Goal: Find specific page/section: Find specific page/section

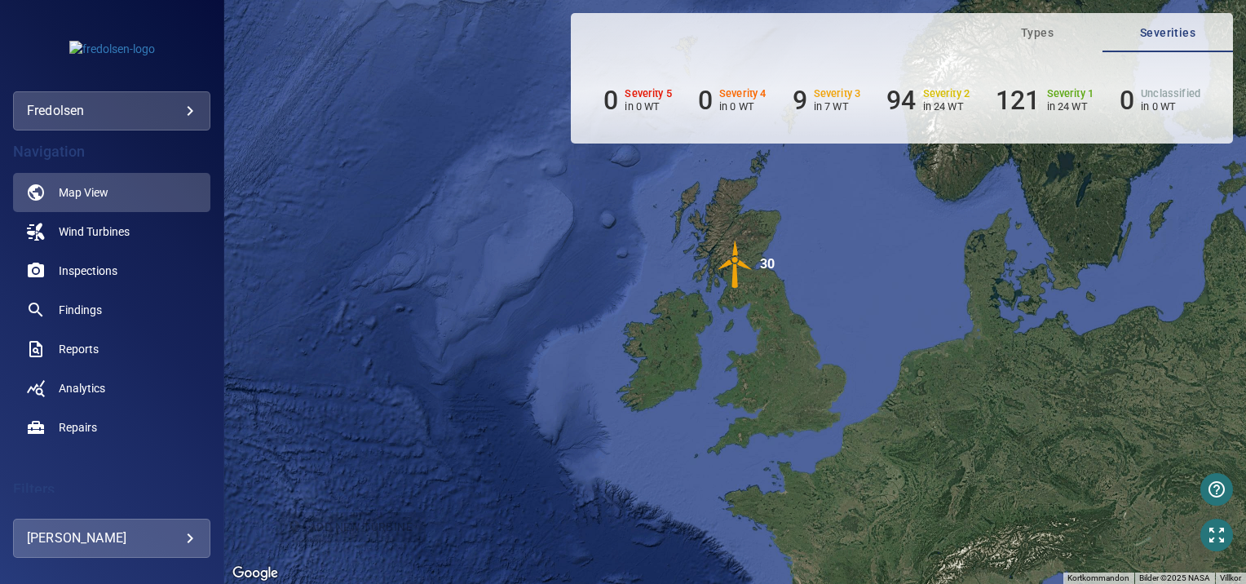
click at [1221, 499] on button "button" at bounding box center [1217, 489] width 33 height 33
click at [1171, 488] on p "Help center." at bounding box center [1161, 490] width 69 height 20
click at [71, 272] on span "Inspections" at bounding box center [88, 271] width 59 height 16
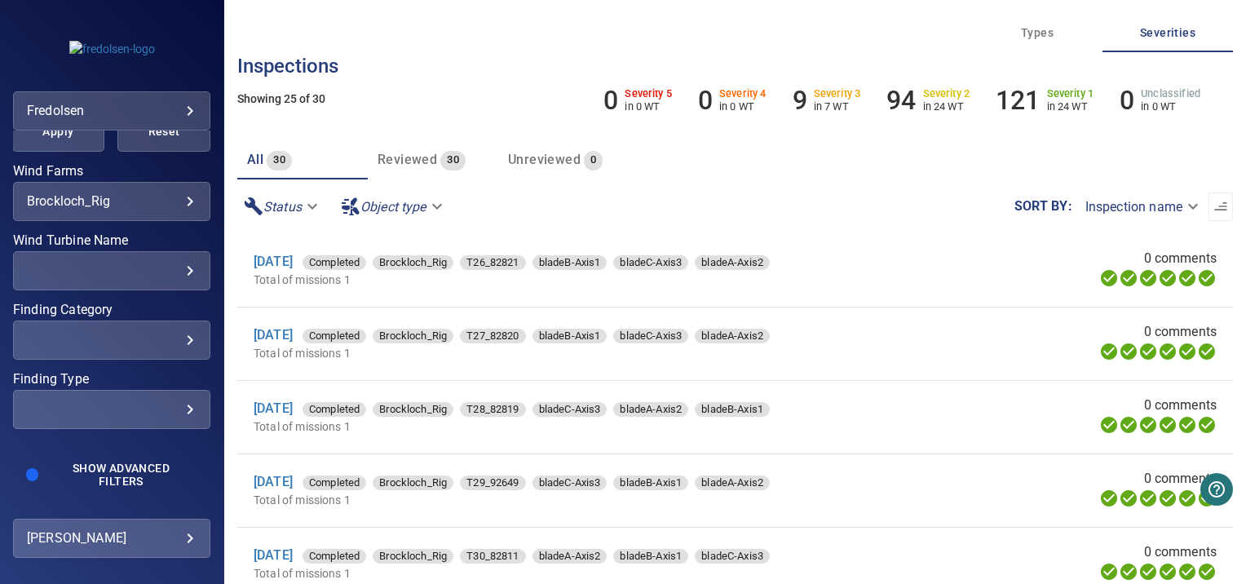
scroll to position [396, 0]
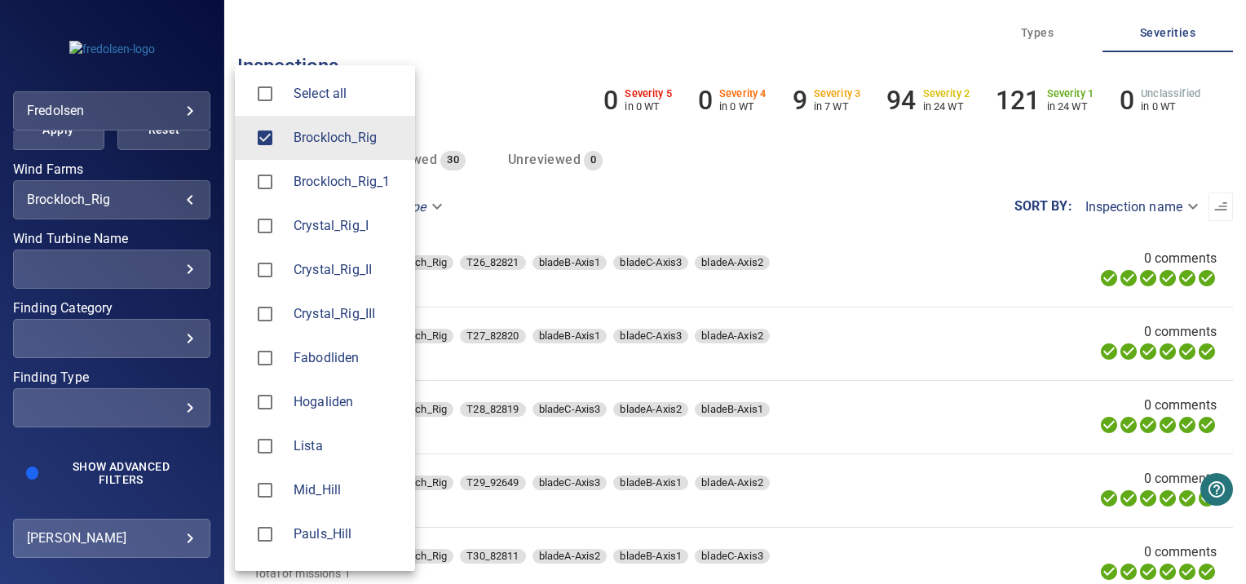
click at [144, 193] on body "**********" at bounding box center [623, 292] width 1246 height 584
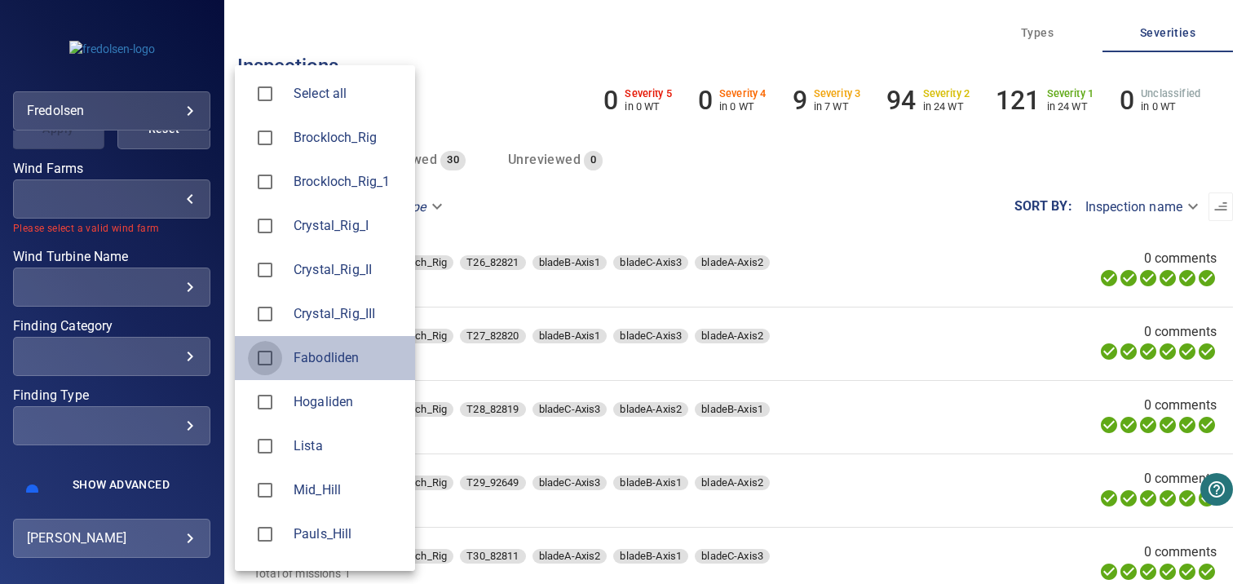
type input "**********"
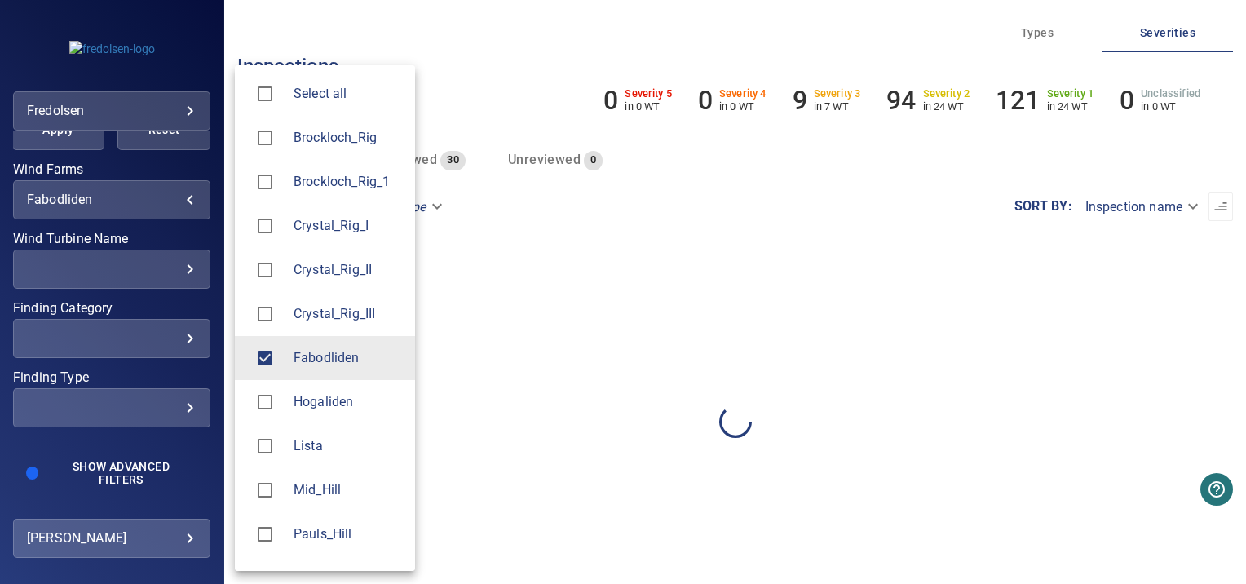
click at [201, 367] on div at bounding box center [623, 292] width 1246 height 584
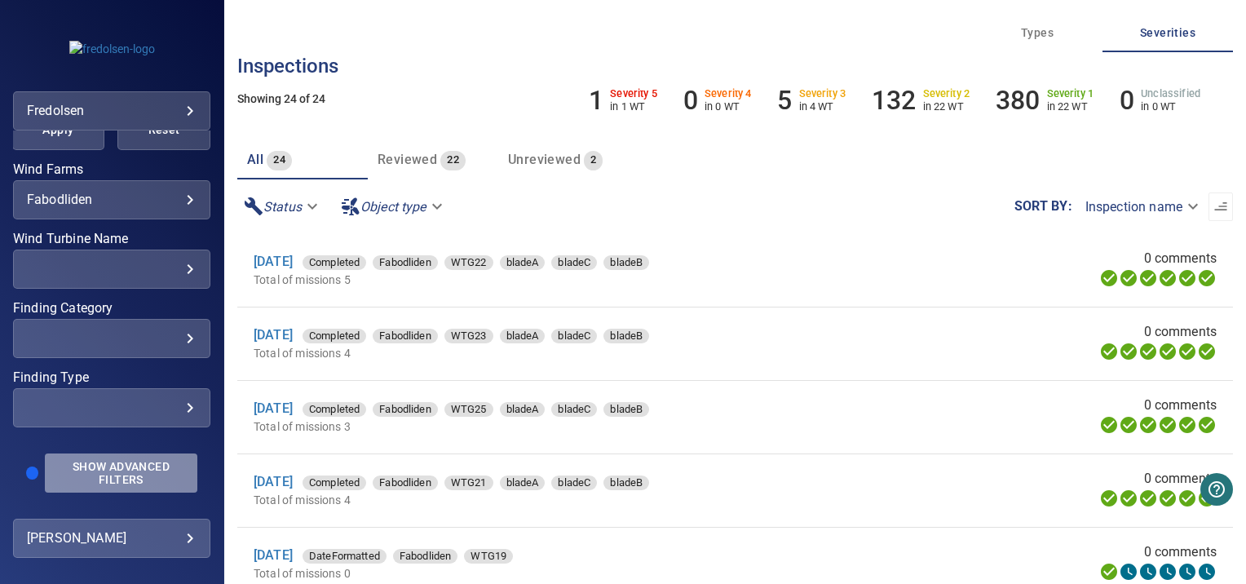
click at [125, 463] on span "Show Advanced Filters" at bounding box center [121, 473] width 133 height 26
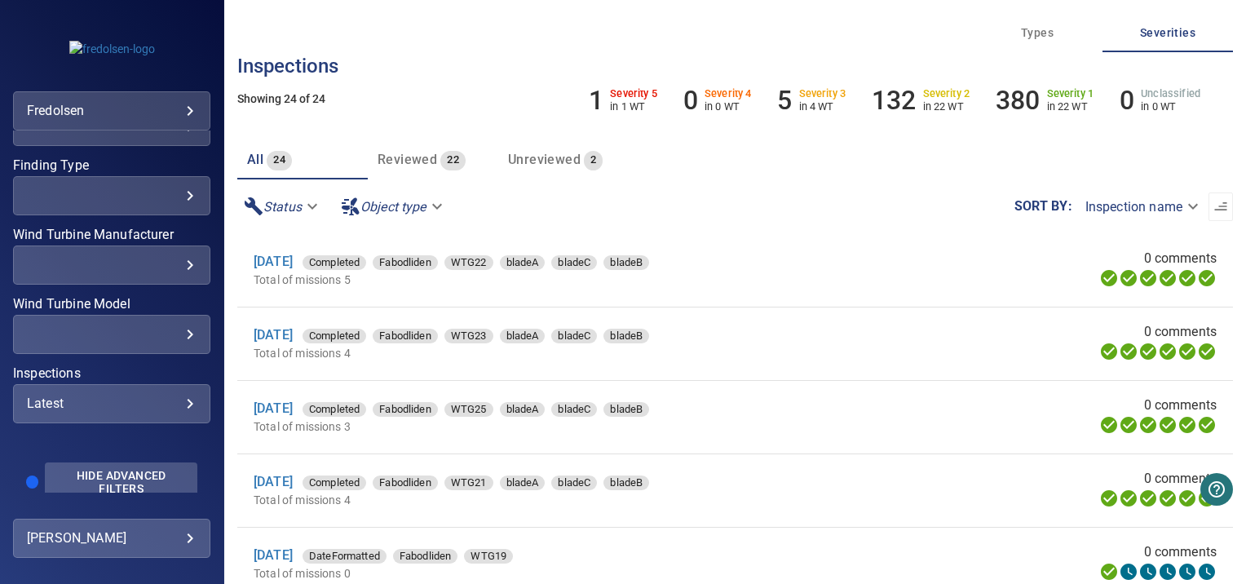
scroll to position [617, 0]
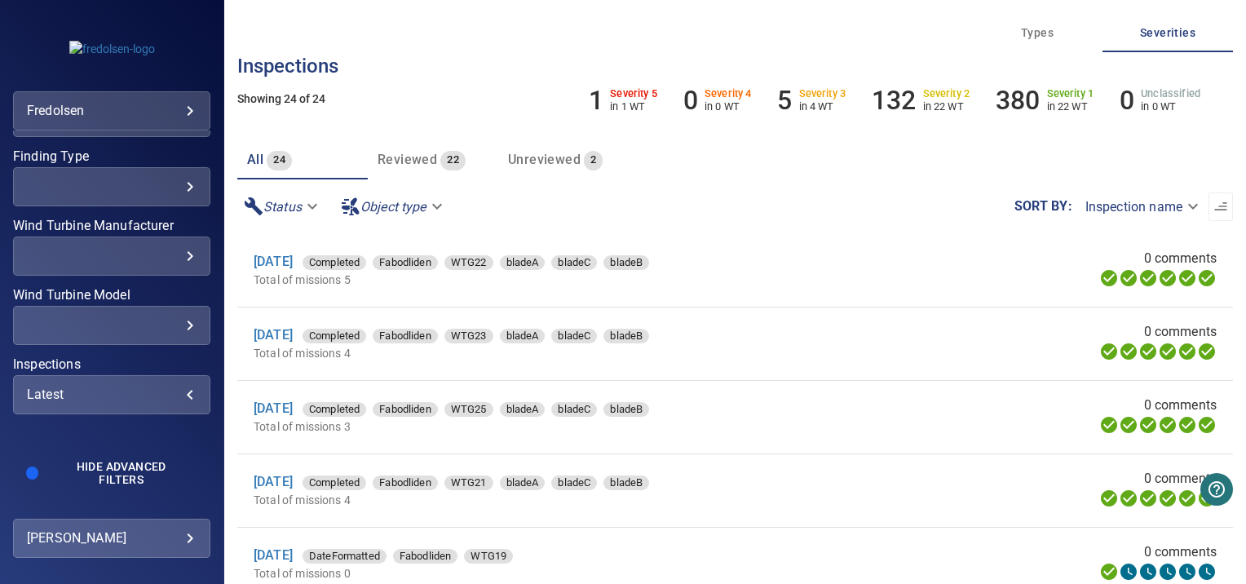
click at [184, 396] on div "Latest" at bounding box center [112, 394] width 170 height 15
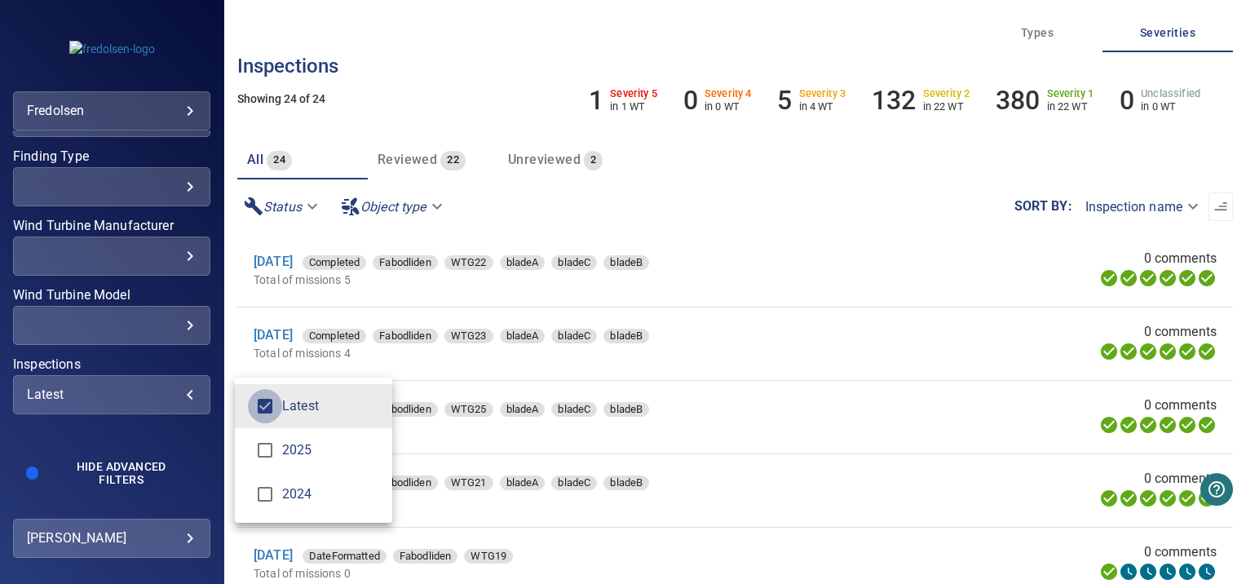
scroll to position [603, 0]
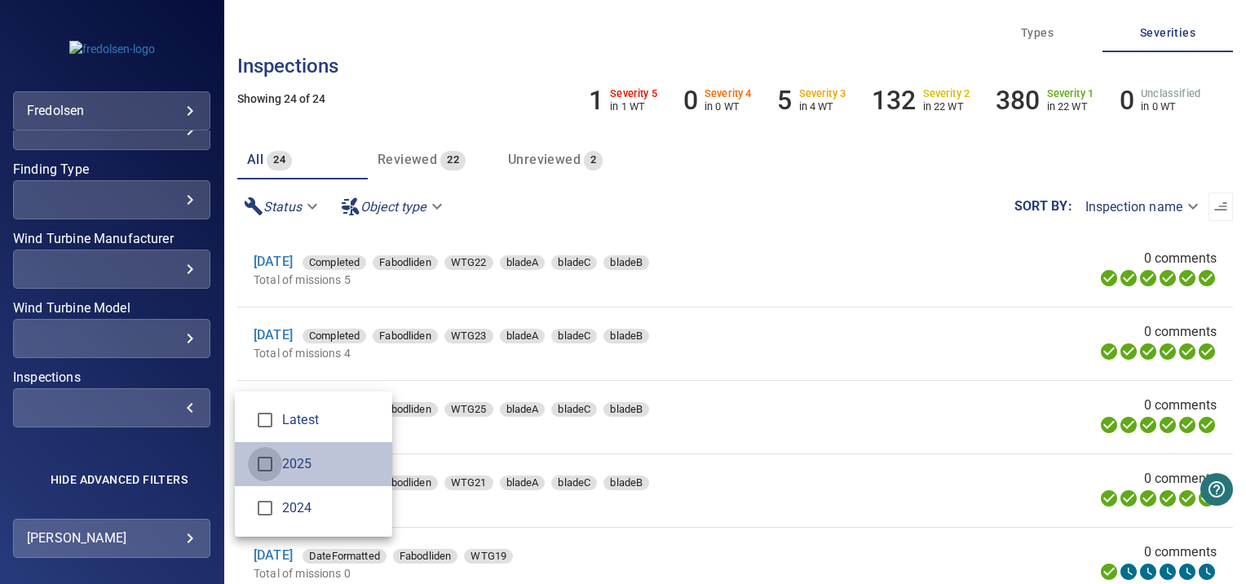
type input "****"
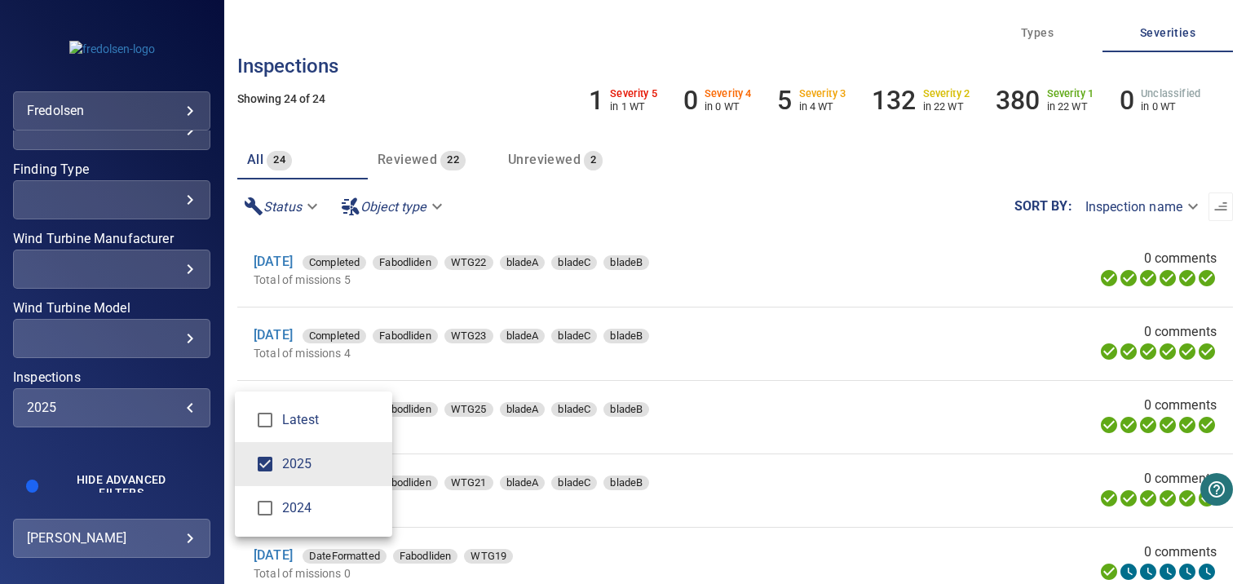
click at [186, 457] on div "Inspections" at bounding box center [623, 292] width 1246 height 584
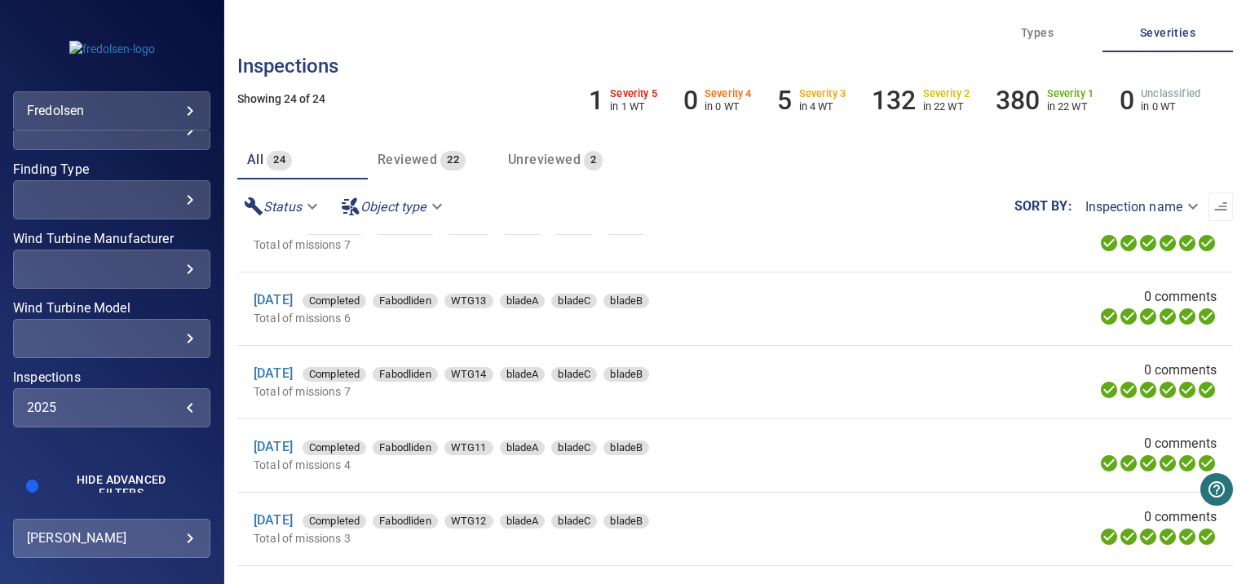
scroll to position [622, 0]
click at [145, 42] on img at bounding box center [112, 49] width 86 height 16
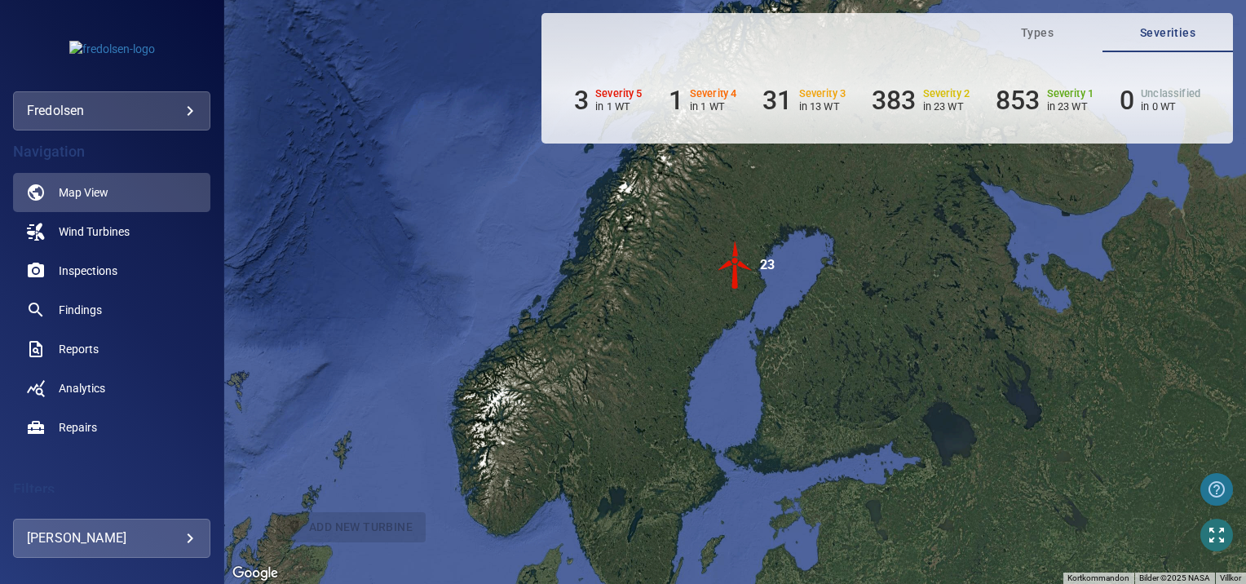
click at [1217, 498] on icon "button" at bounding box center [1217, 490] width 20 height 20
click at [1167, 489] on p "Help center." at bounding box center [1161, 490] width 69 height 20
